Goal: Information Seeking & Learning: Find specific page/section

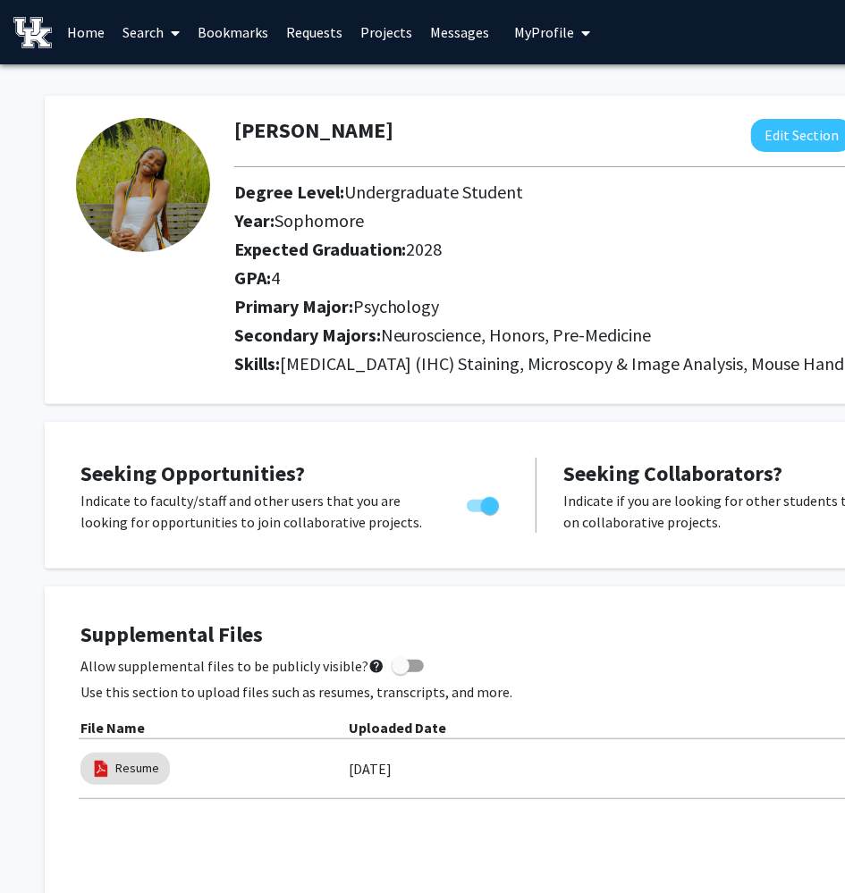
click at [170, 29] on span at bounding box center [172, 33] width 16 height 63
click at [190, 106] on span "Students" at bounding box center [168, 118] width 109 height 36
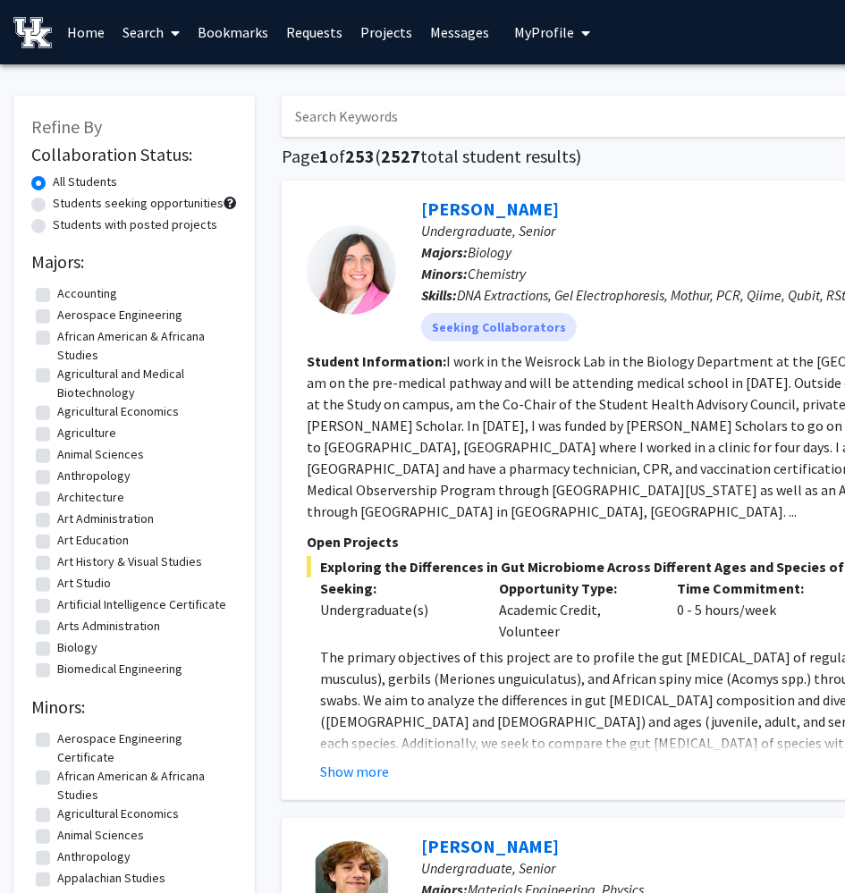
click at [350, 130] on input "Search Keywords" at bounding box center [633, 116] width 702 height 41
type input "suby"
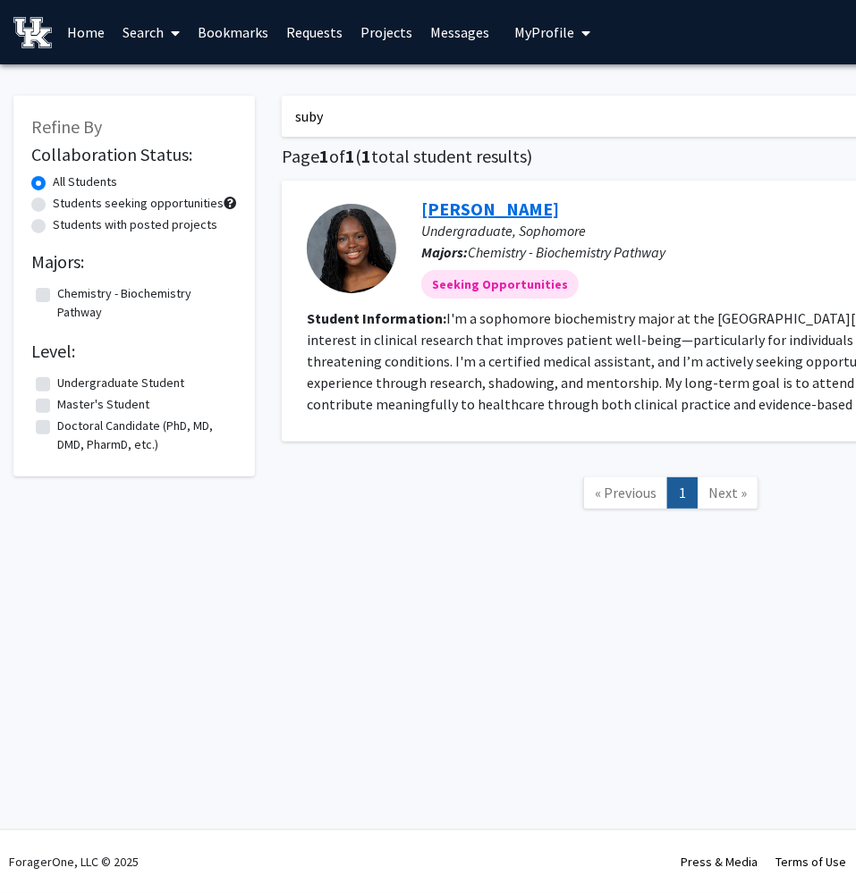
click at [454, 203] on link "[PERSON_NAME]" at bounding box center [490, 209] width 138 height 22
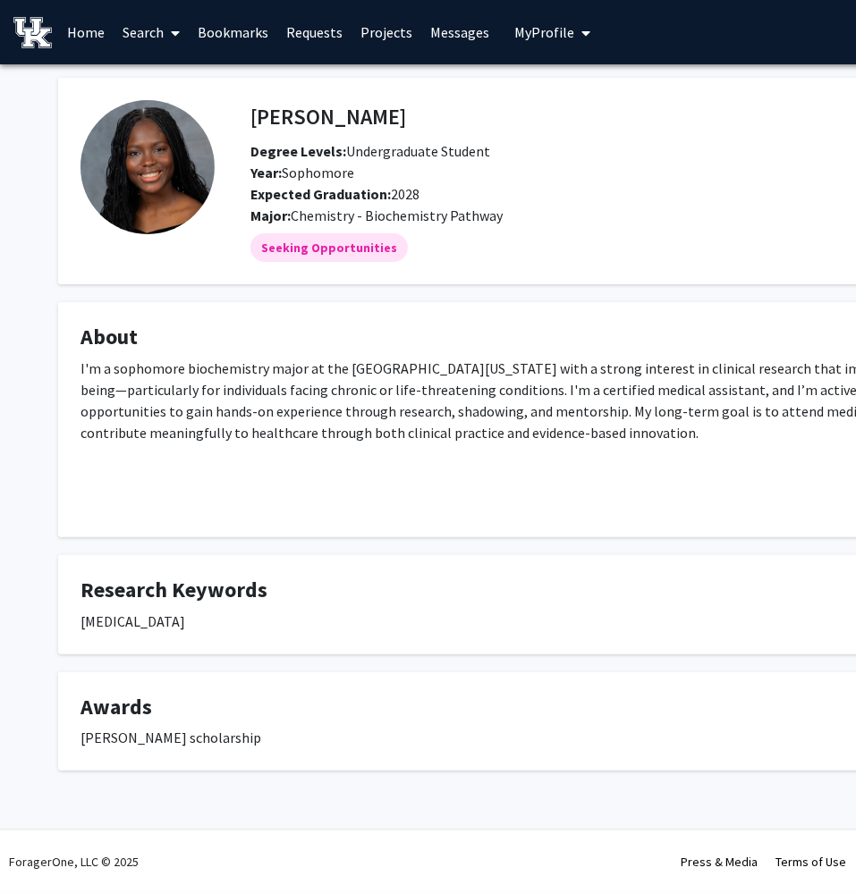
click at [177, 27] on icon at bounding box center [175, 33] width 9 height 14
click at [196, 110] on span "Students" at bounding box center [168, 118] width 109 height 36
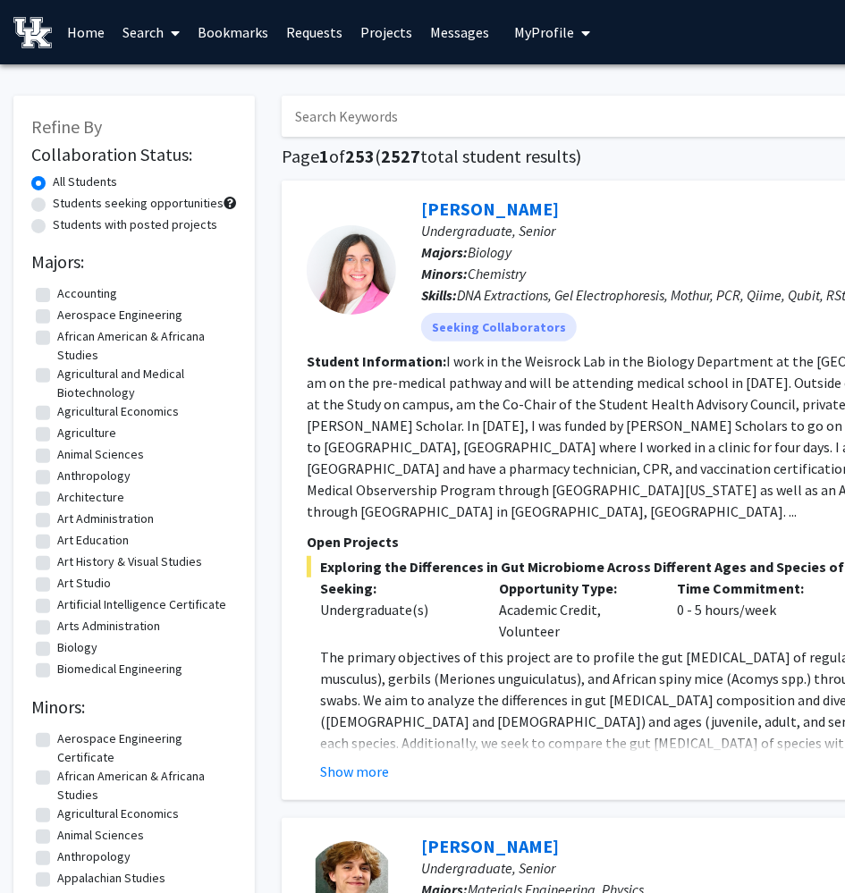
click at [238, 38] on link "Bookmarks" at bounding box center [233, 32] width 89 height 63
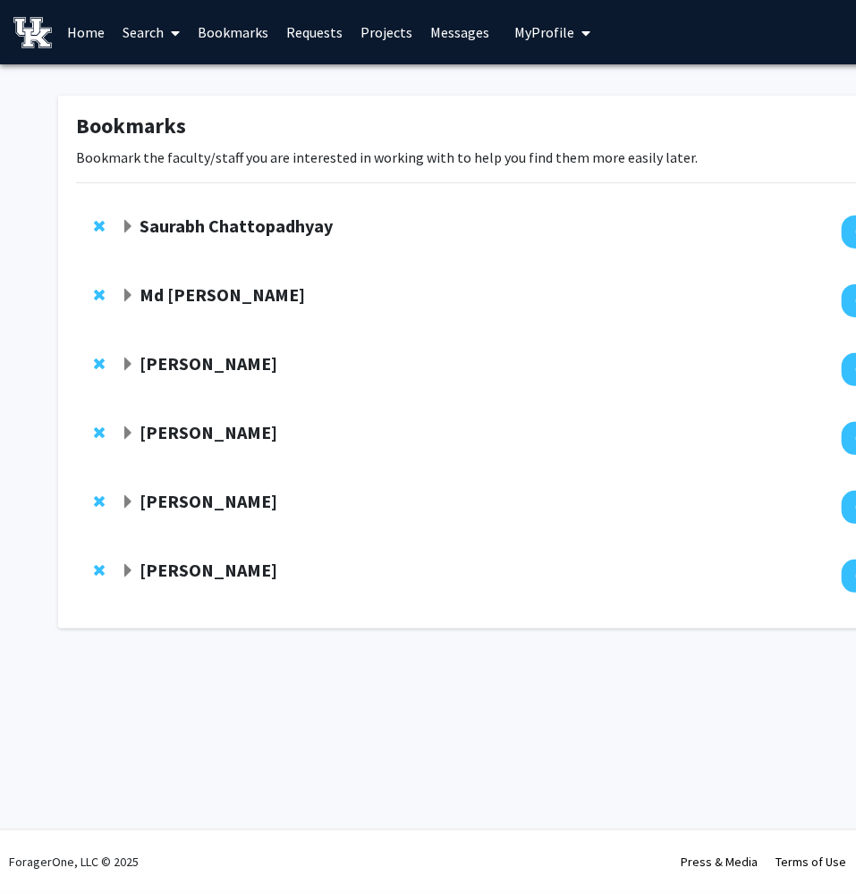
click at [553, 43] on button "My Profile" at bounding box center [552, 32] width 87 height 64
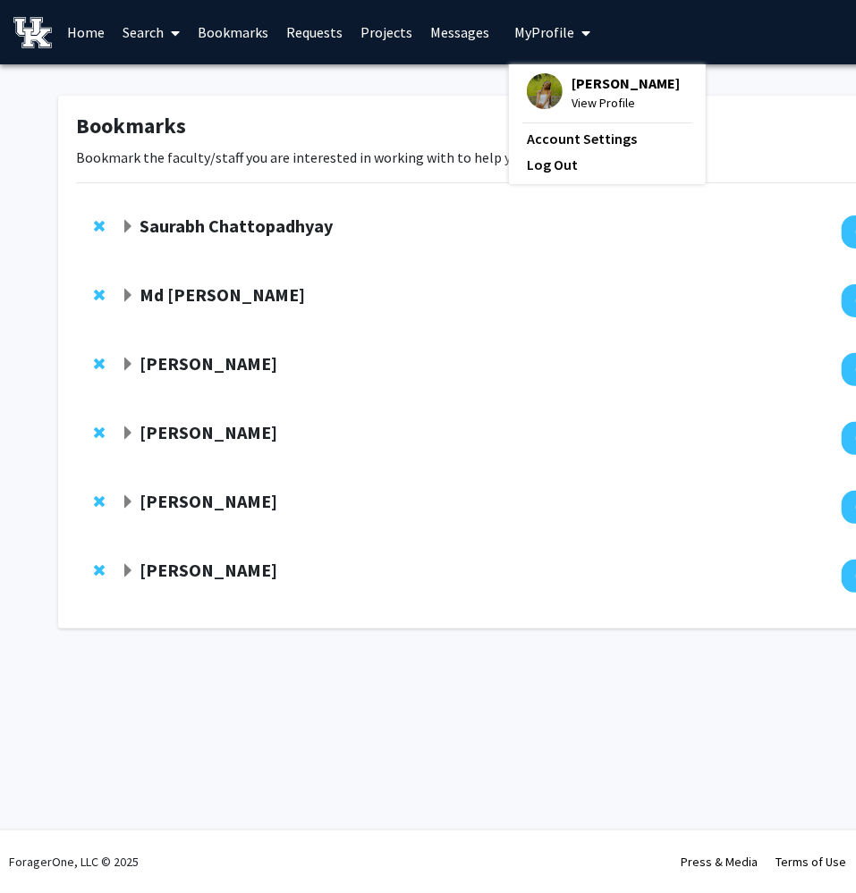
click at [540, 94] on img at bounding box center [545, 91] width 36 height 36
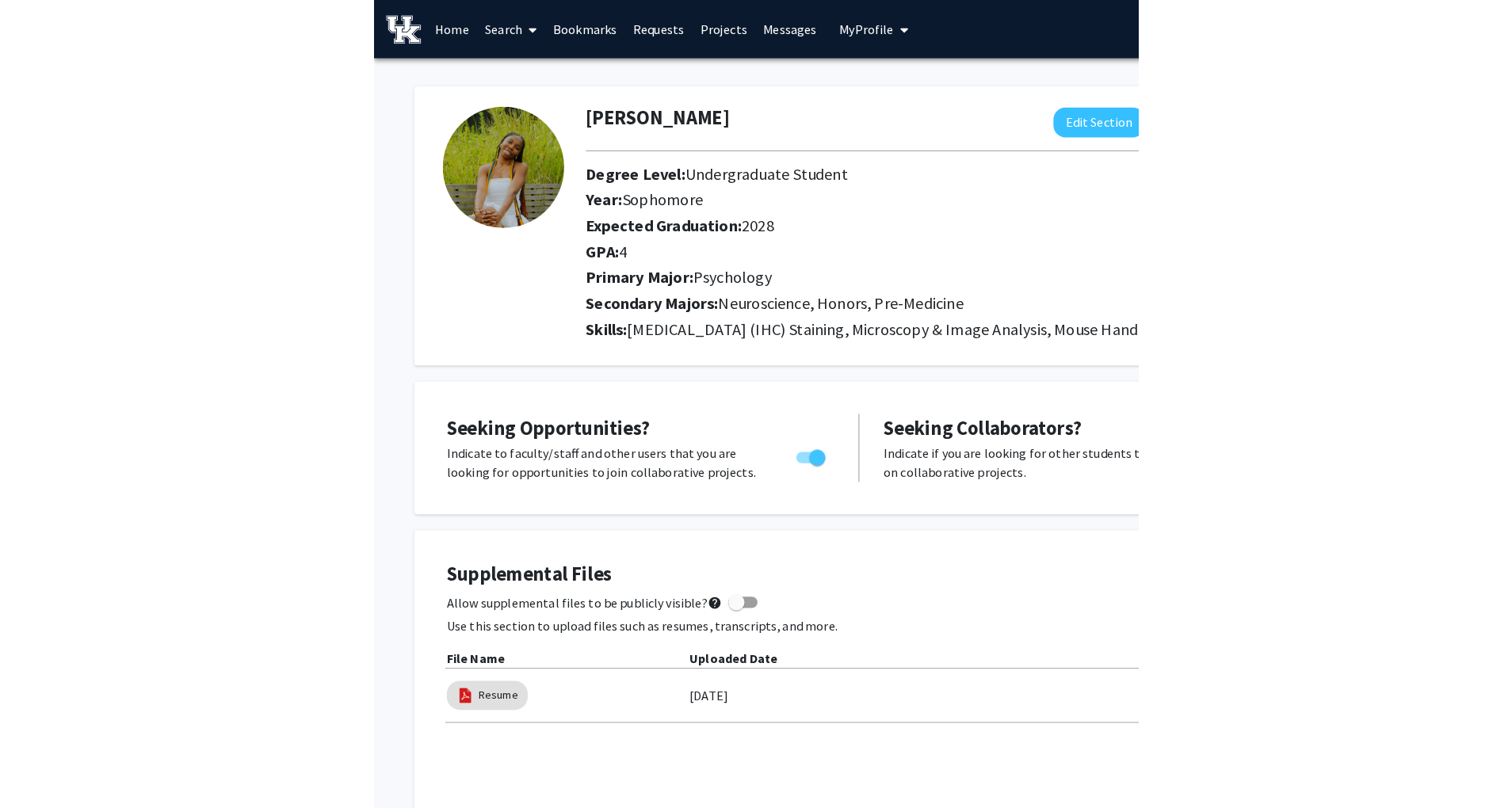
scroll to position [17, 0]
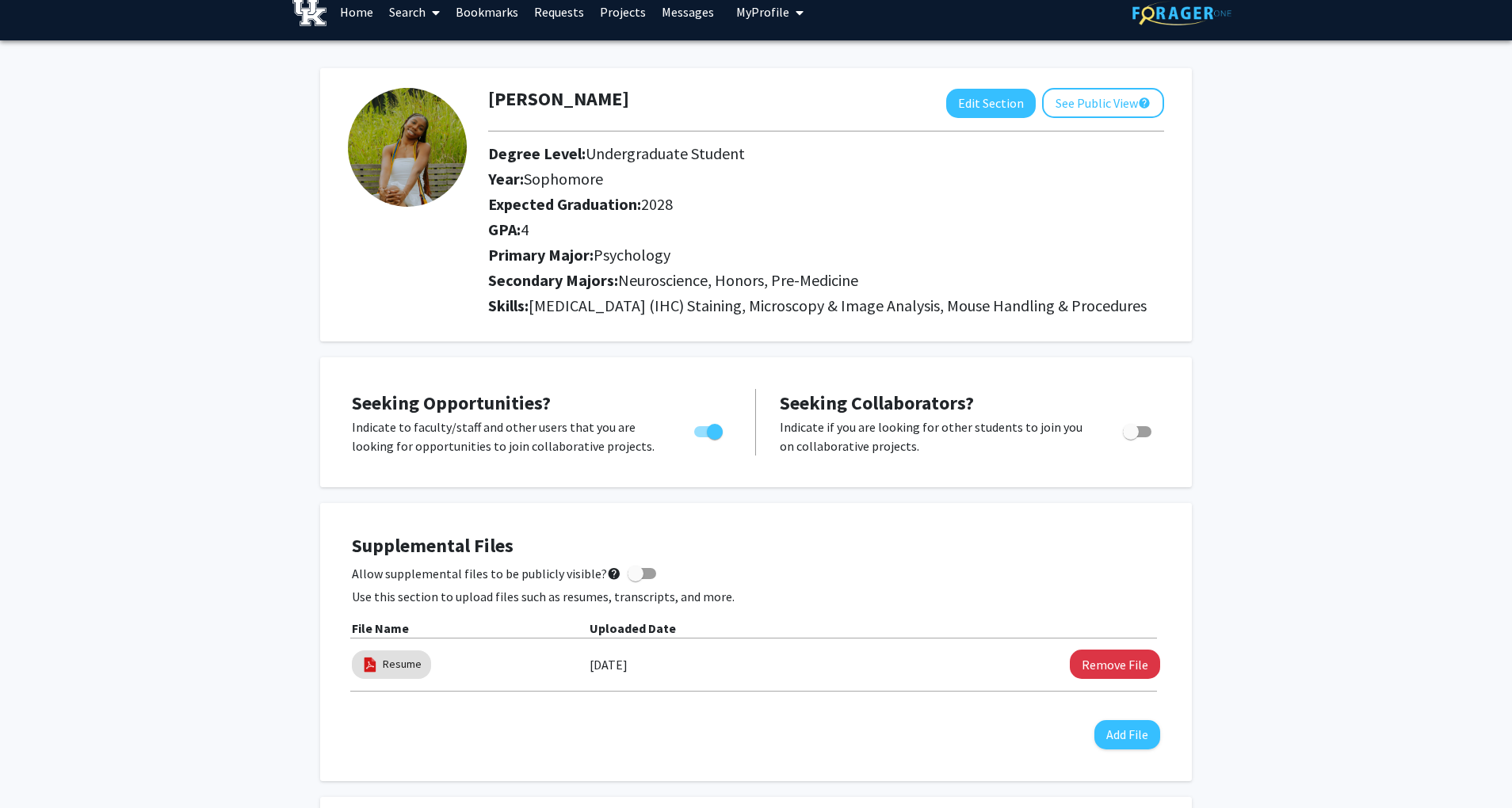
drag, startPoint x: 574, startPoint y: 128, endPoint x: 241, endPoint y: -92, distance: 399.1
